Goal: Task Accomplishment & Management: Use online tool/utility

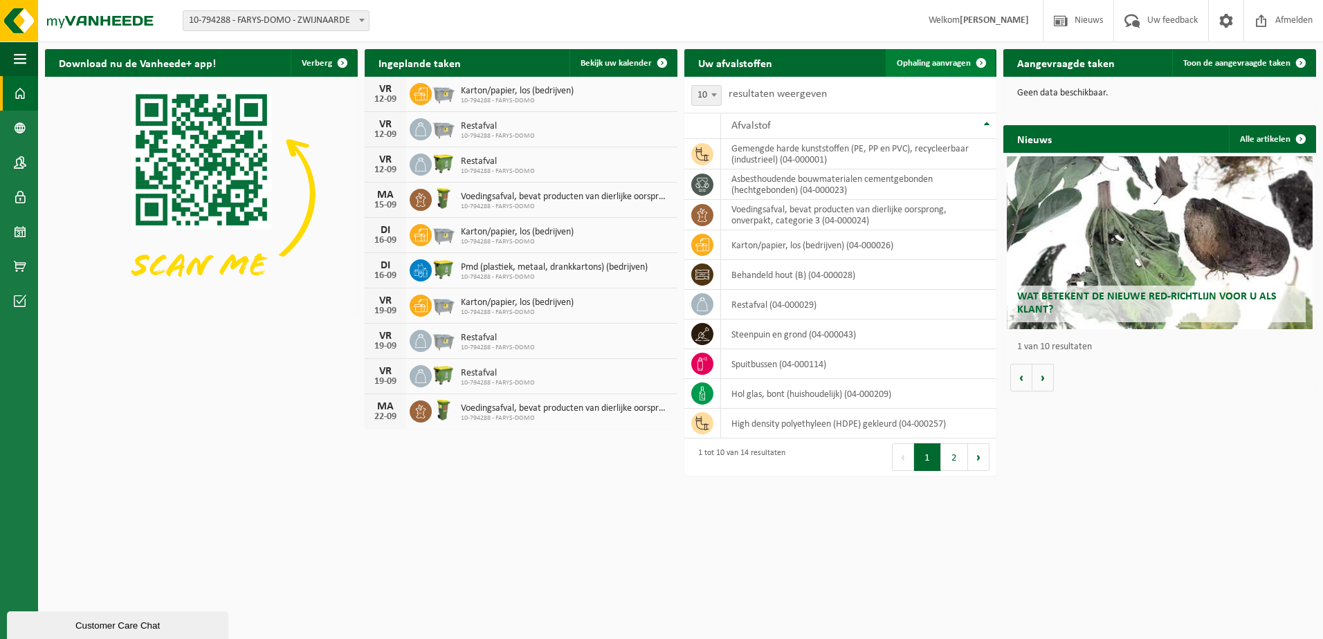
click at [920, 60] on span "Ophaling aanvragen" at bounding box center [934, 63] width 74 height 9
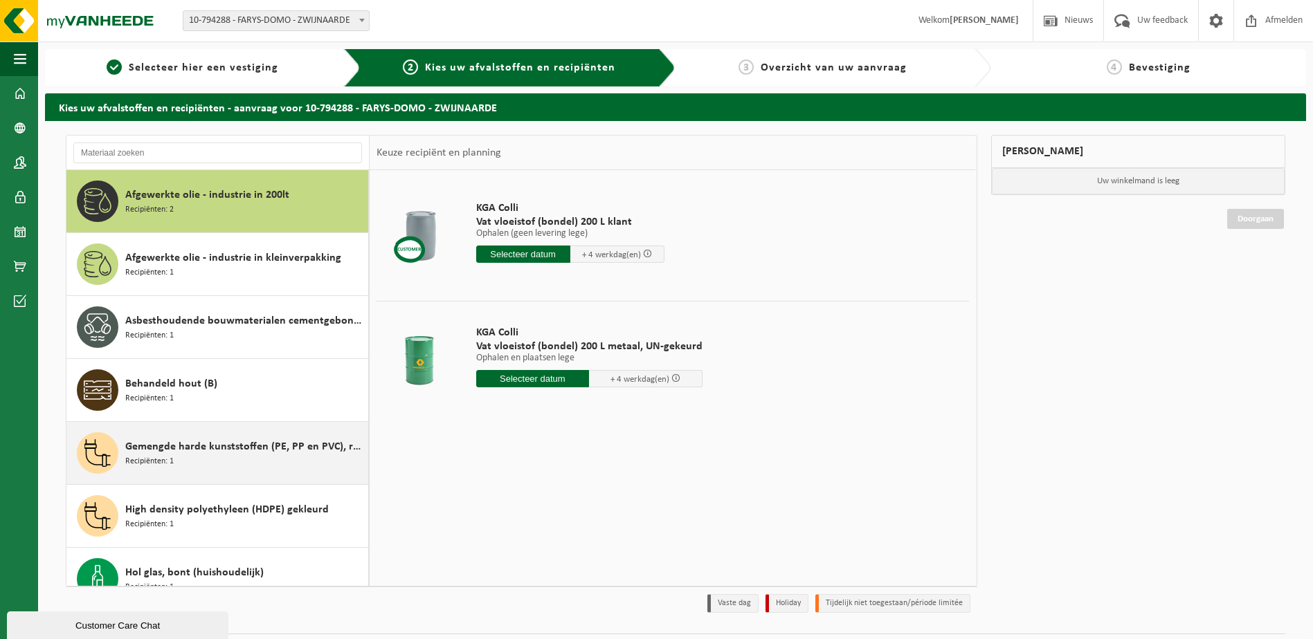
scroll to position [402, 0]
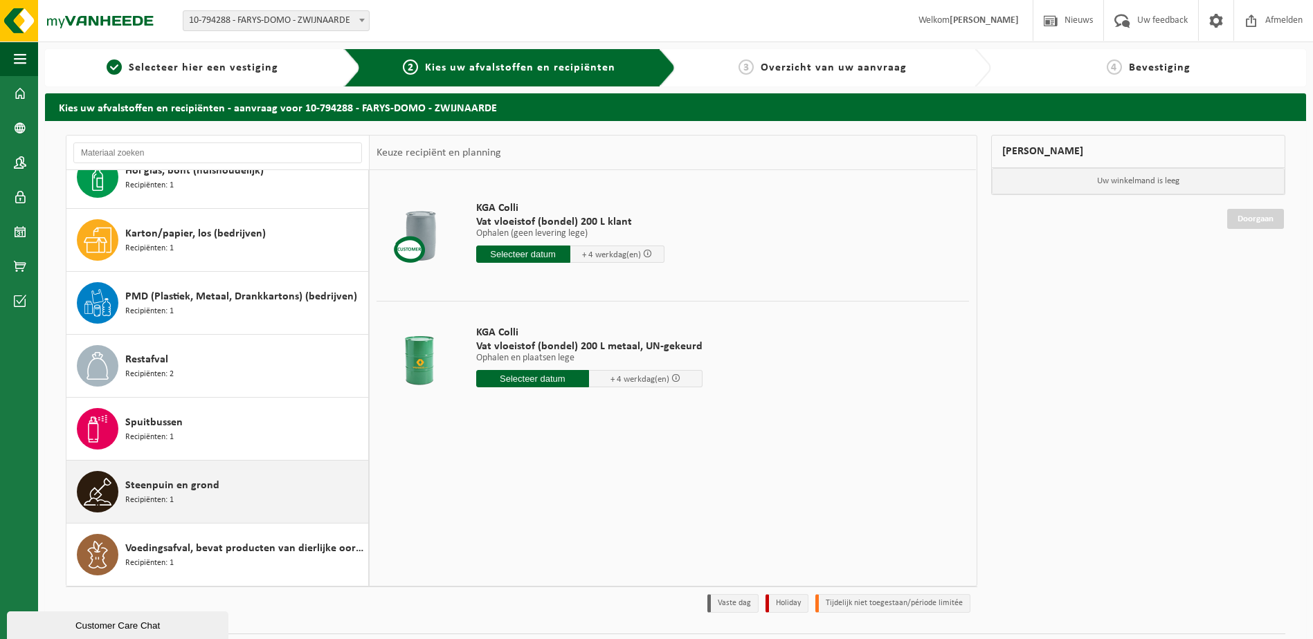
click at [156, 499] on span "Recipiënten: 1" at bounding box center [149, 500] width 48 height 13
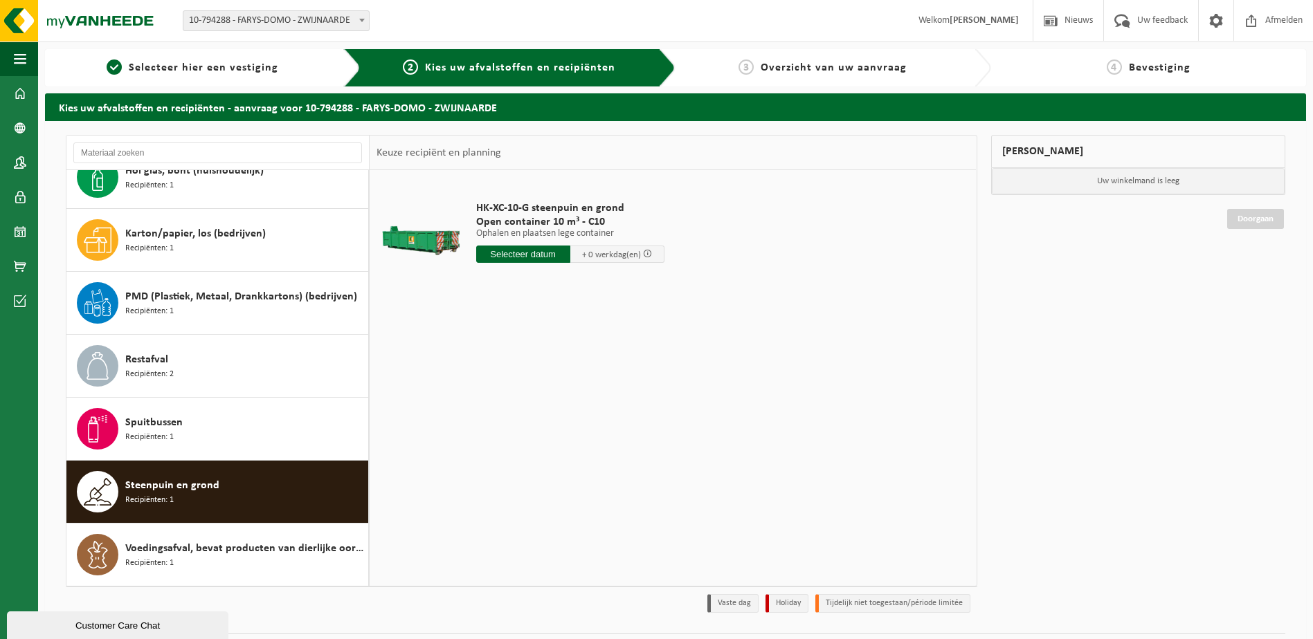
click at [503, 255] on input "text" at bounding box center [523, 254] width 94 height 17
click at [495, 378] on div "15" at bounding box center [489, 377] width 24 height 22
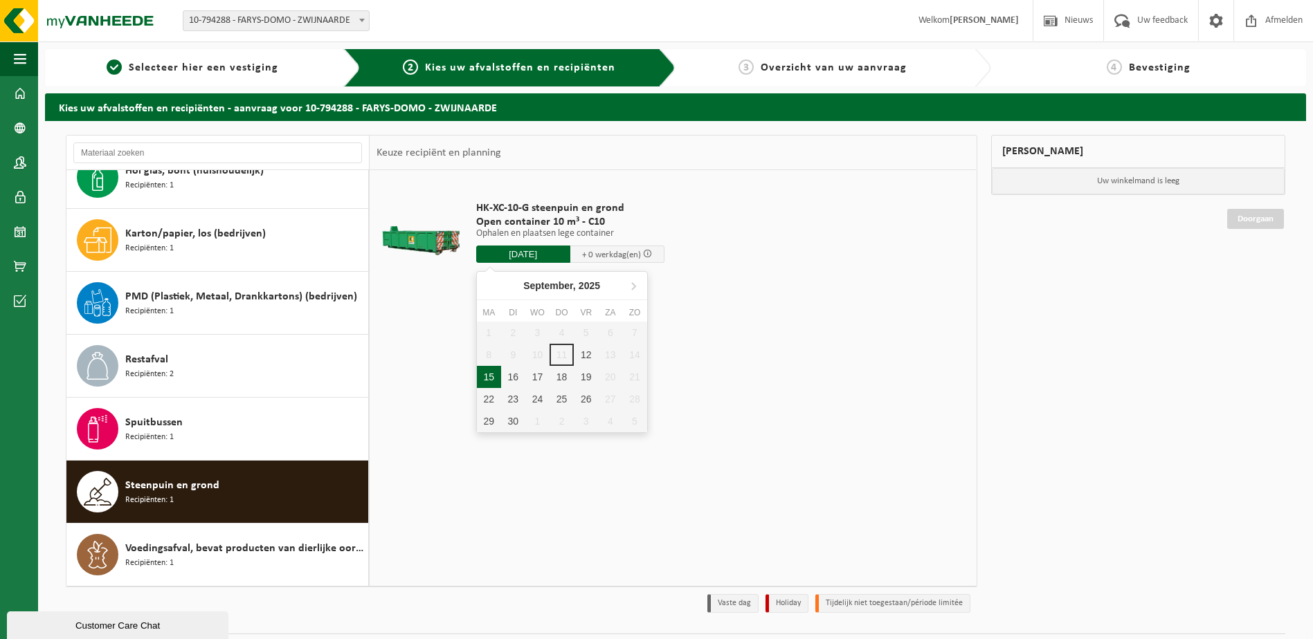
type input "Van [DATE]"
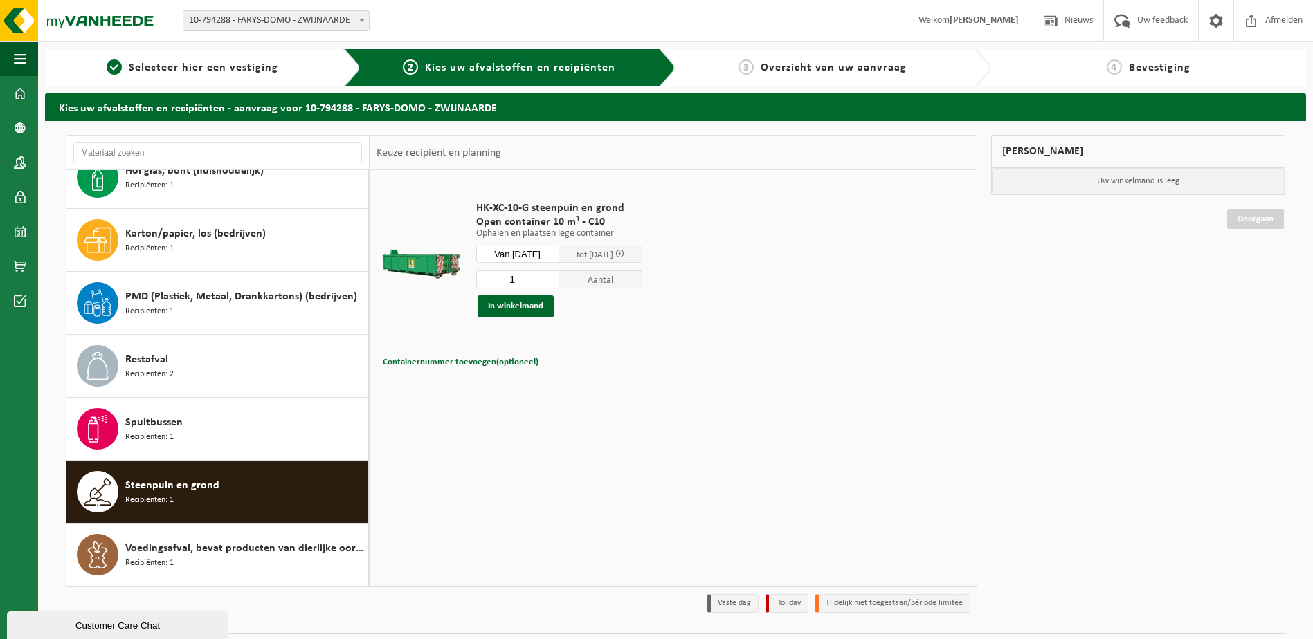
drag, startPoint x: 523, startPoint y: 277, endPoint x: 507, endPoint y: 280, distance: 16.2
click at [507, 280] on input "1" at bounding box center [517, 280] width 83 height 18
type input "2"
click at [518, 309] on button "In winkelmand" at bounding box center [515, 306] width 76 height 22
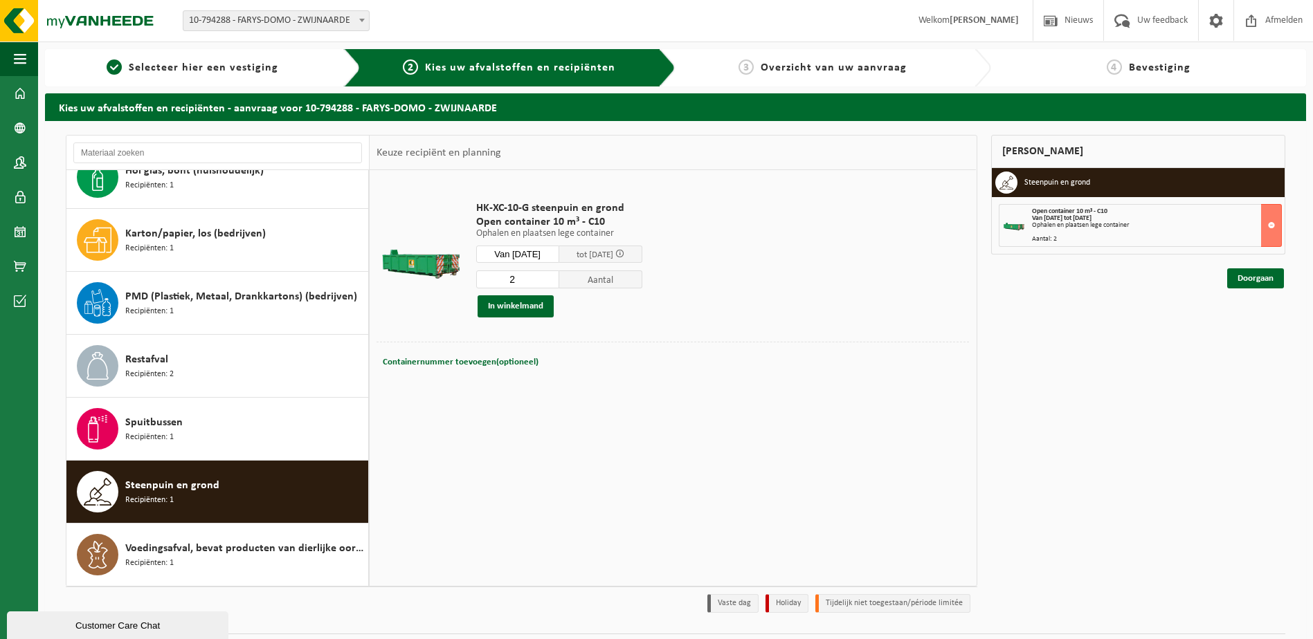
click at [1137, 232] on div "Open container 10 m³ - C10 Van [DATE] tot [DATE] Ophalen en plaatsen lege conta…" at bounding box center [1157, 225] width 250 height 35
click at [1066, 216] on strong "Van [DATE] tot [DATE]" at bounding box center [1062, 218] width 60 height 8
click at [1254, 277] on link "Doorgaan" at bounding box center [1255, 278] width 57 height 20
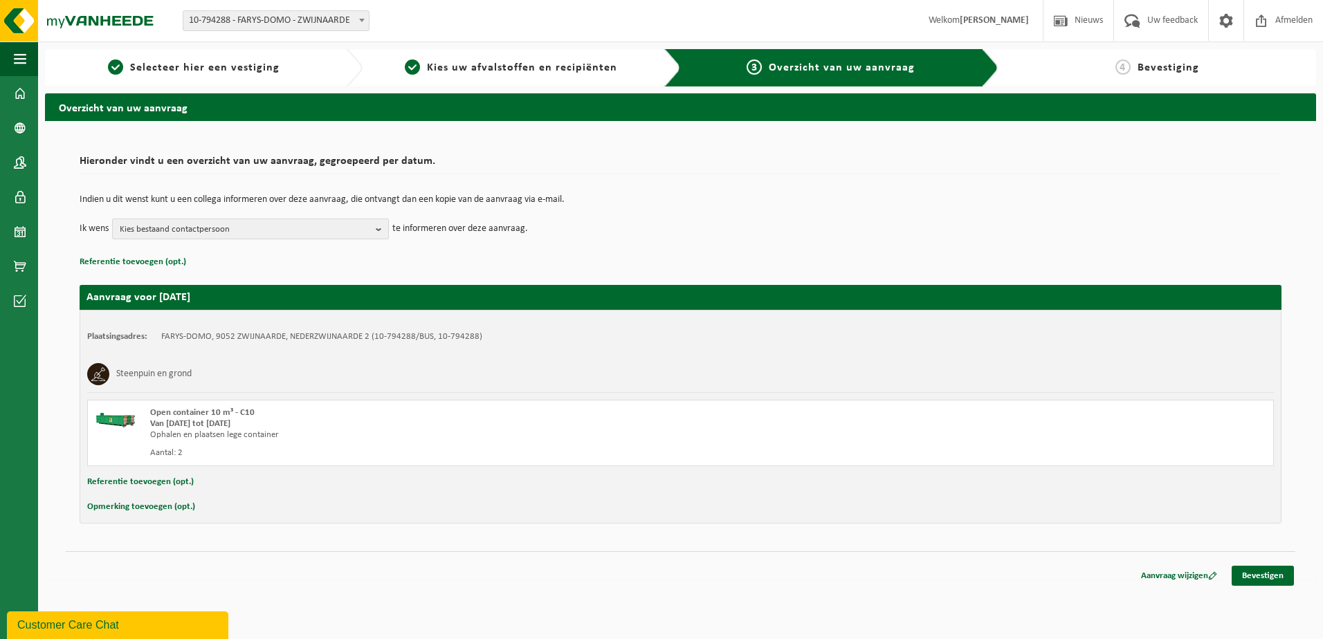
click at [333, 225] on span "Kies bestaand contactpersoon" at bounding box center [245, 229] width 250 height 21
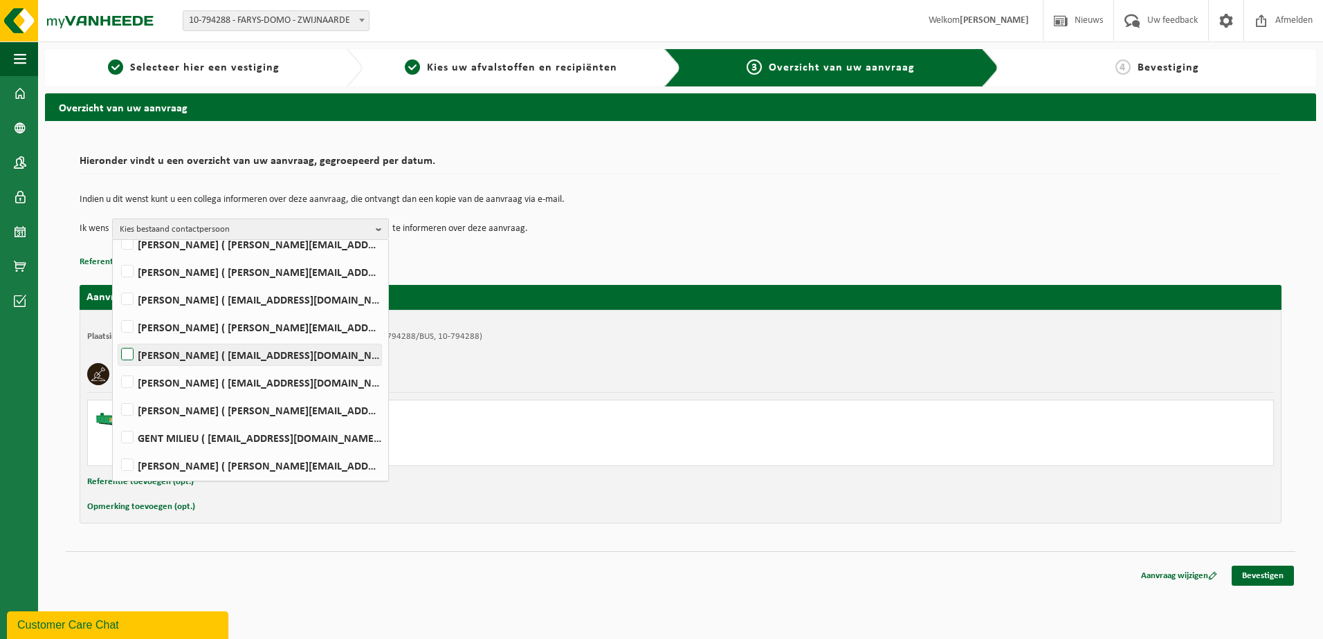
scroll to position [138, 0]
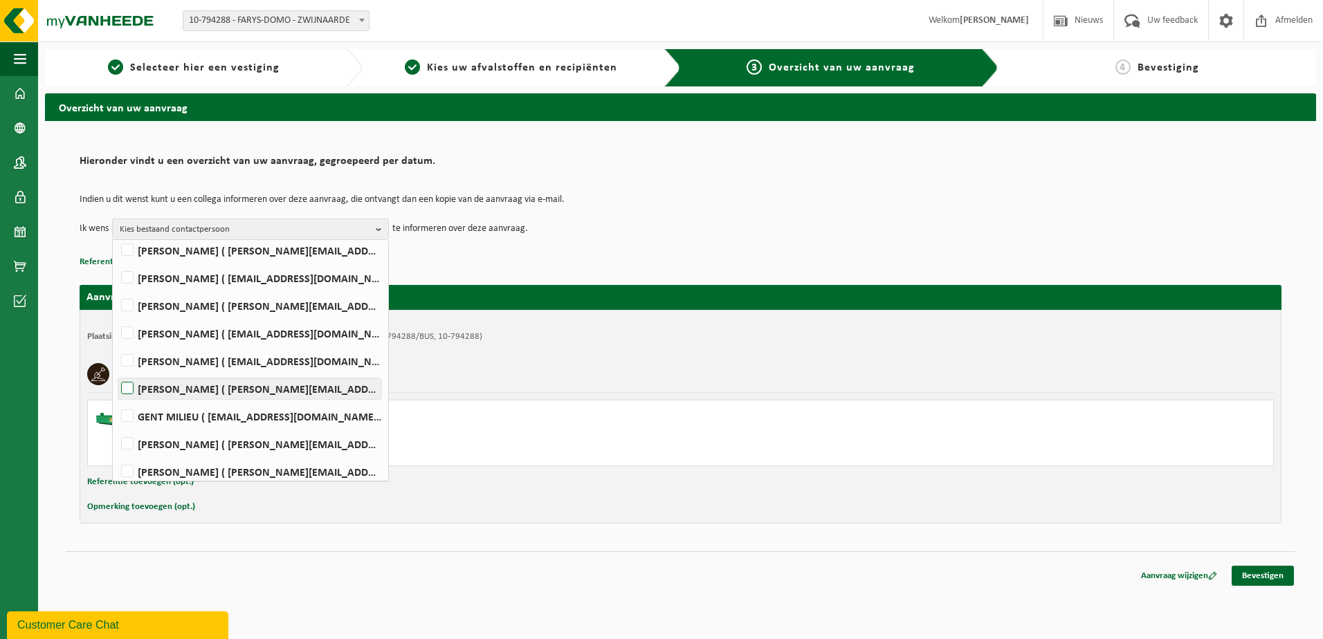
click at [236, 389] on label "Jonathan Martens ( j.martens@farys.be )" at bounding box center [249, 388] width 263 height 21
click at [116, 372] on input "Jonathan Martens ( j.martens@farys.be )" at bounding box center [116, 371] width 1 height 1
checkbox input "true"
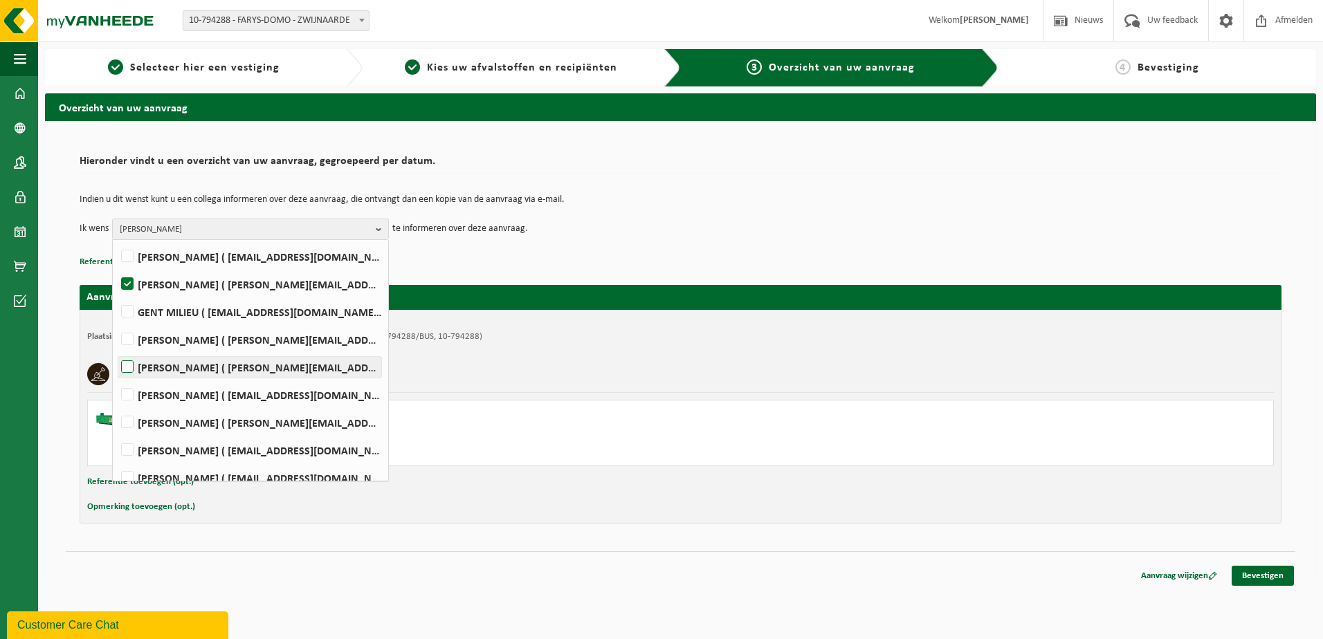
scroll to position [277, 0]
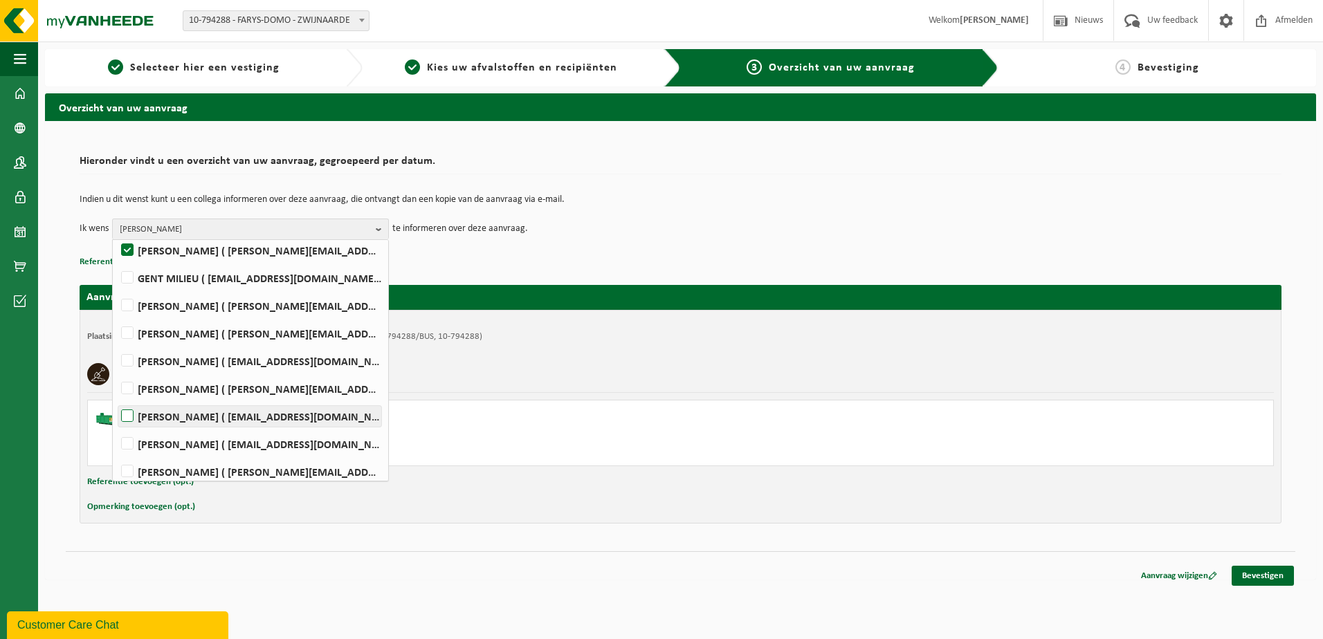
click at [235, 412] on label "WIM VAN HULLE ( wim.vanhulle@farys.be )" at bounding box center [249, 416] width 263 height 21
click at [116, 399] on input "WIM VAN HULLE ( wim.vanhulle@farys.be )" at bounding box center [116, 399] width 1 height 1
checkbox input "true"
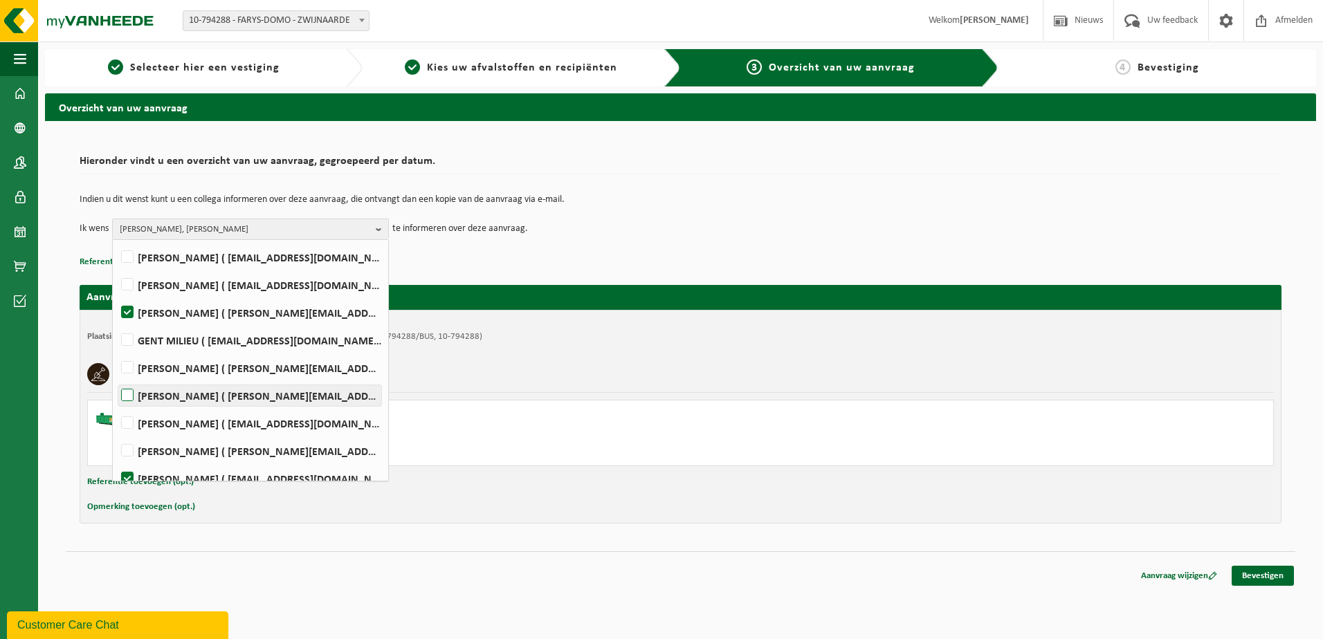
scroll to position [257, 0]
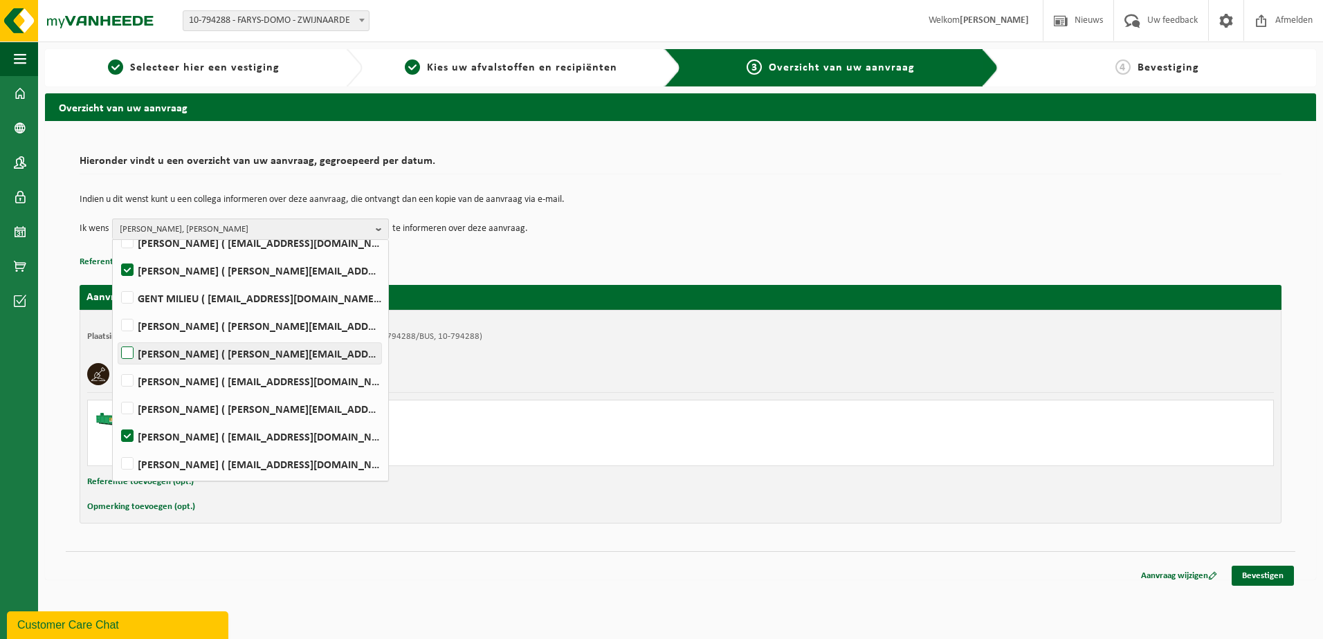
click at [226, 351] on label "DAGMAR SCHUMACHER ( dagmar.schumacher@farys.be )" at bounding box center [249, 353] width 263 height 21
click at [116, 336] on input "DAGMAR SCHUMACHER ( dagmar.schumacher@farys.be )" at bounding box center [116, 336] width 1 height 1
checkbox input "true"
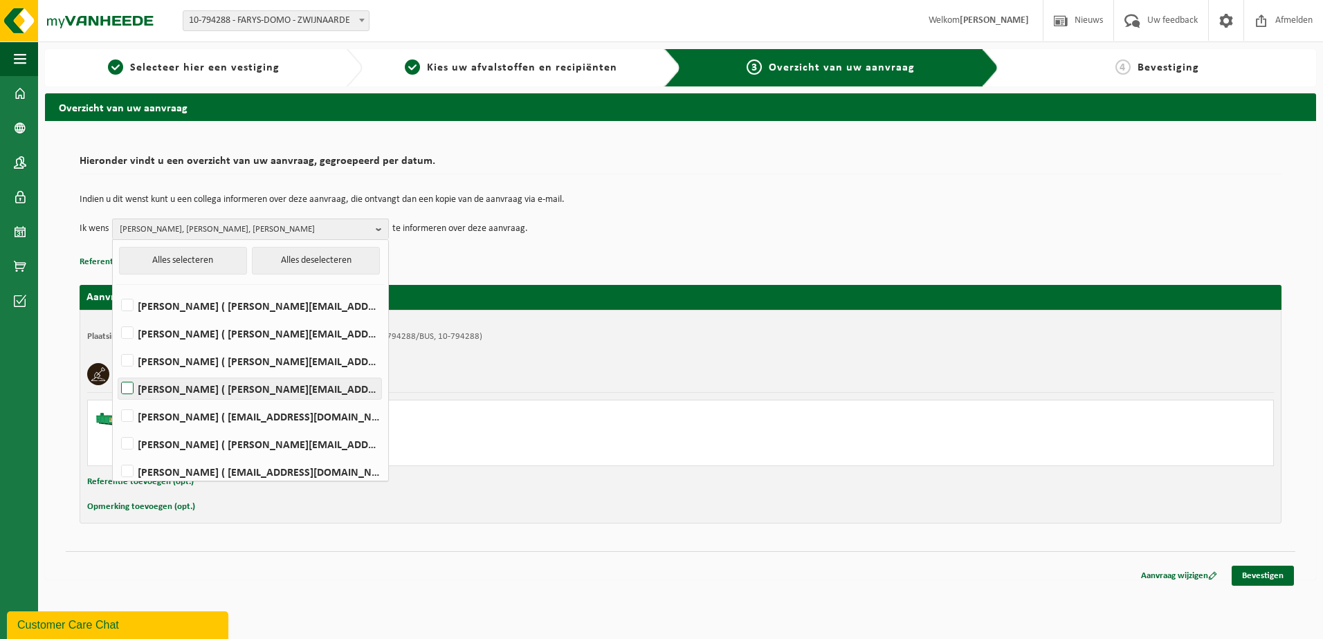
scroll to position [69, 0]
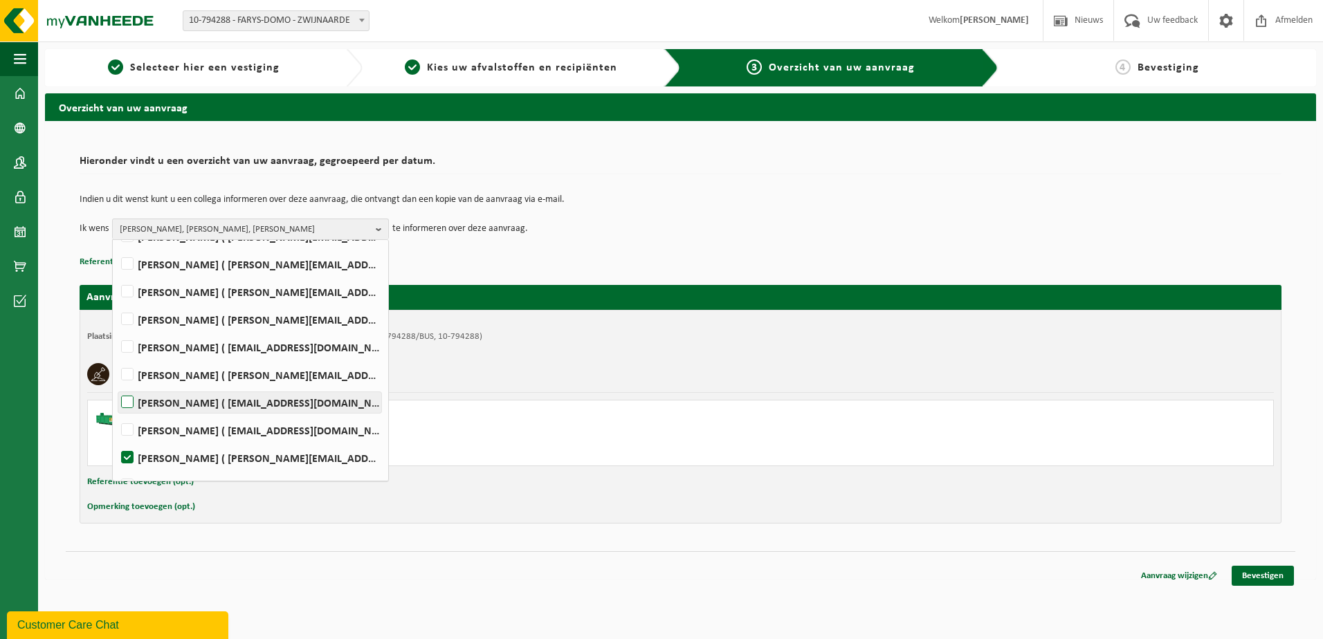
click at [234, 394] on label "HENDRIK HAUTTEKEETE ( hendrik.hauttekeete@farys.be )" at bounding box center [249, 402] width 263 height 21
click at [116, 385] on input "HENDRIK HAUTTEKEETE ( hendrik.hauttekeete@farys.be )" at bounding box center [116, 385] width 1 height 1
checkbox input "true"
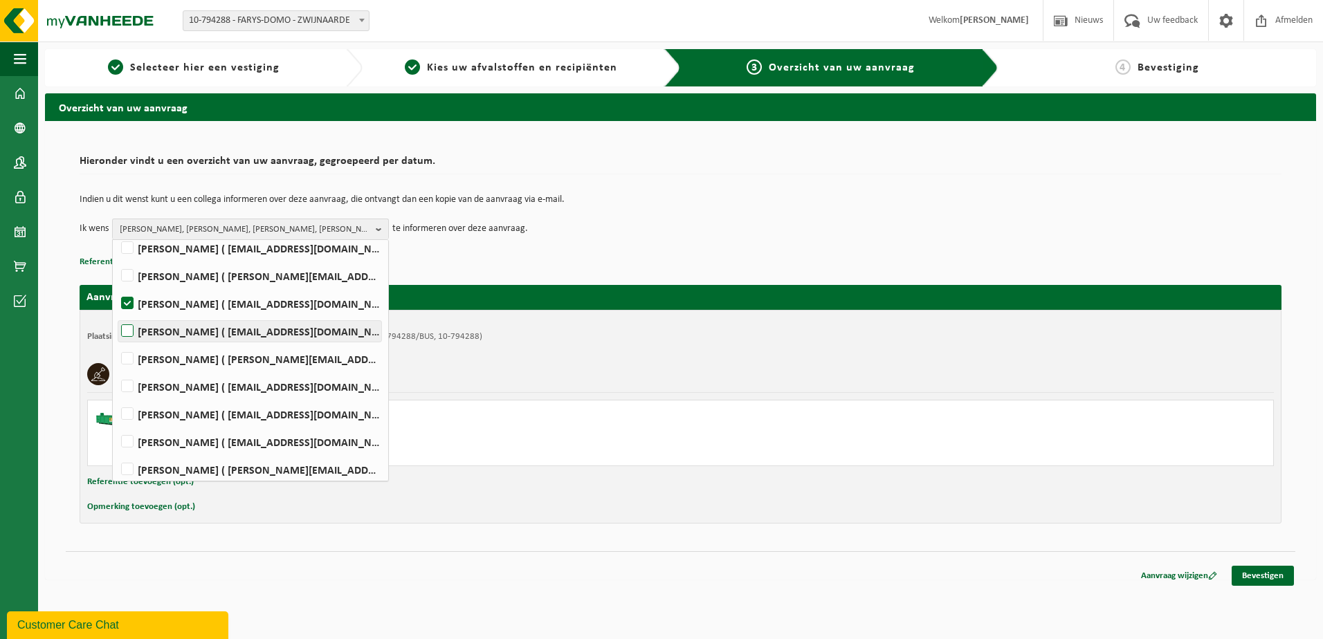
scroll to position [395, 0]
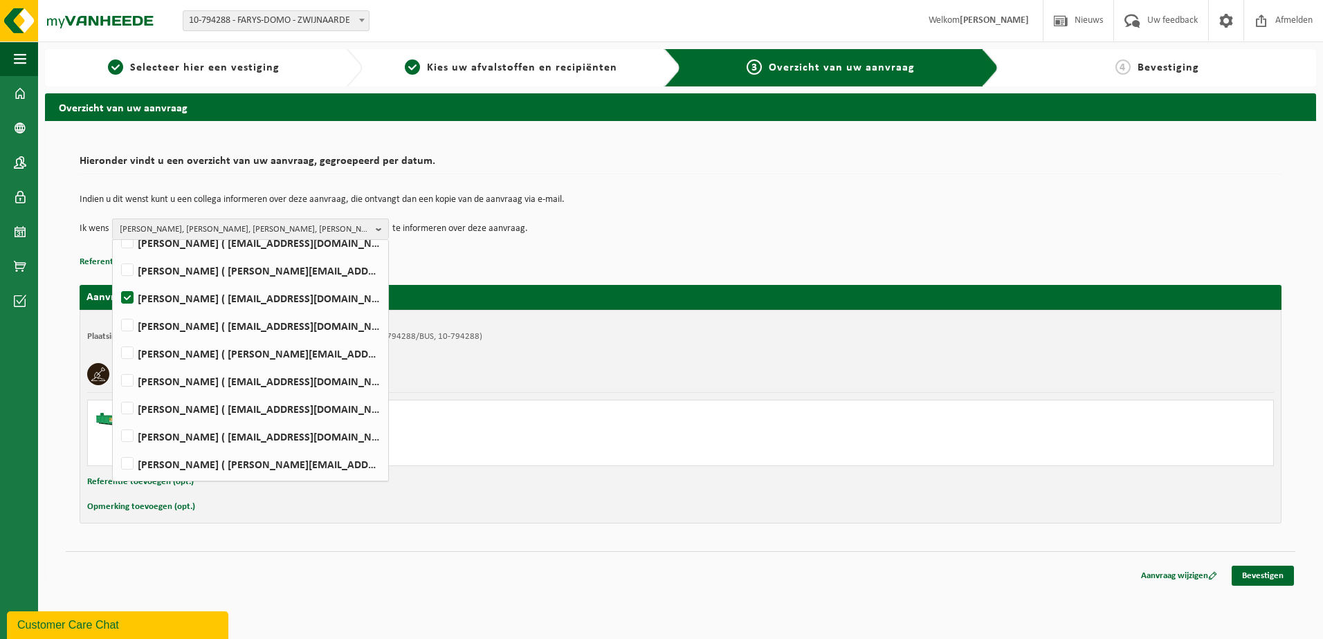
click at [524, 385] on div "Steenpuin en grond" at bounding box center [680, 374] width 1187 height 36
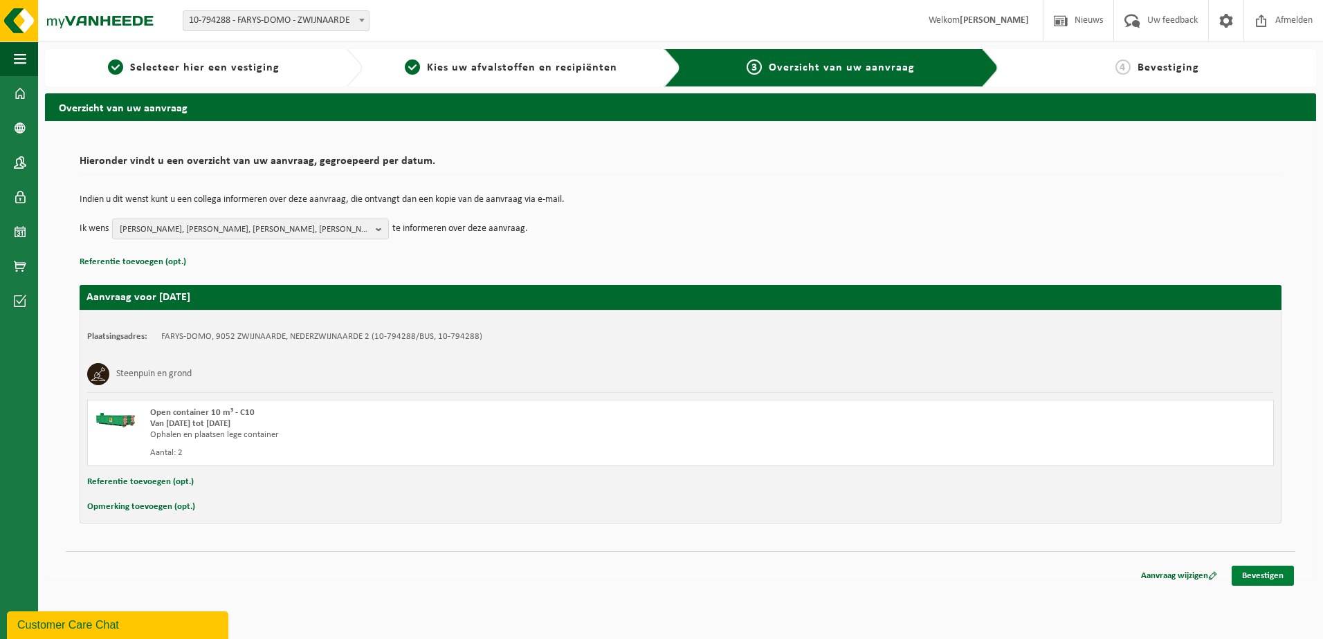
click at [1270, 576] on link "Bevestigen" at bounding box center [1263, 576] width 62 height 20
